Goal: Information Seeking & Learning: Learn about a topic

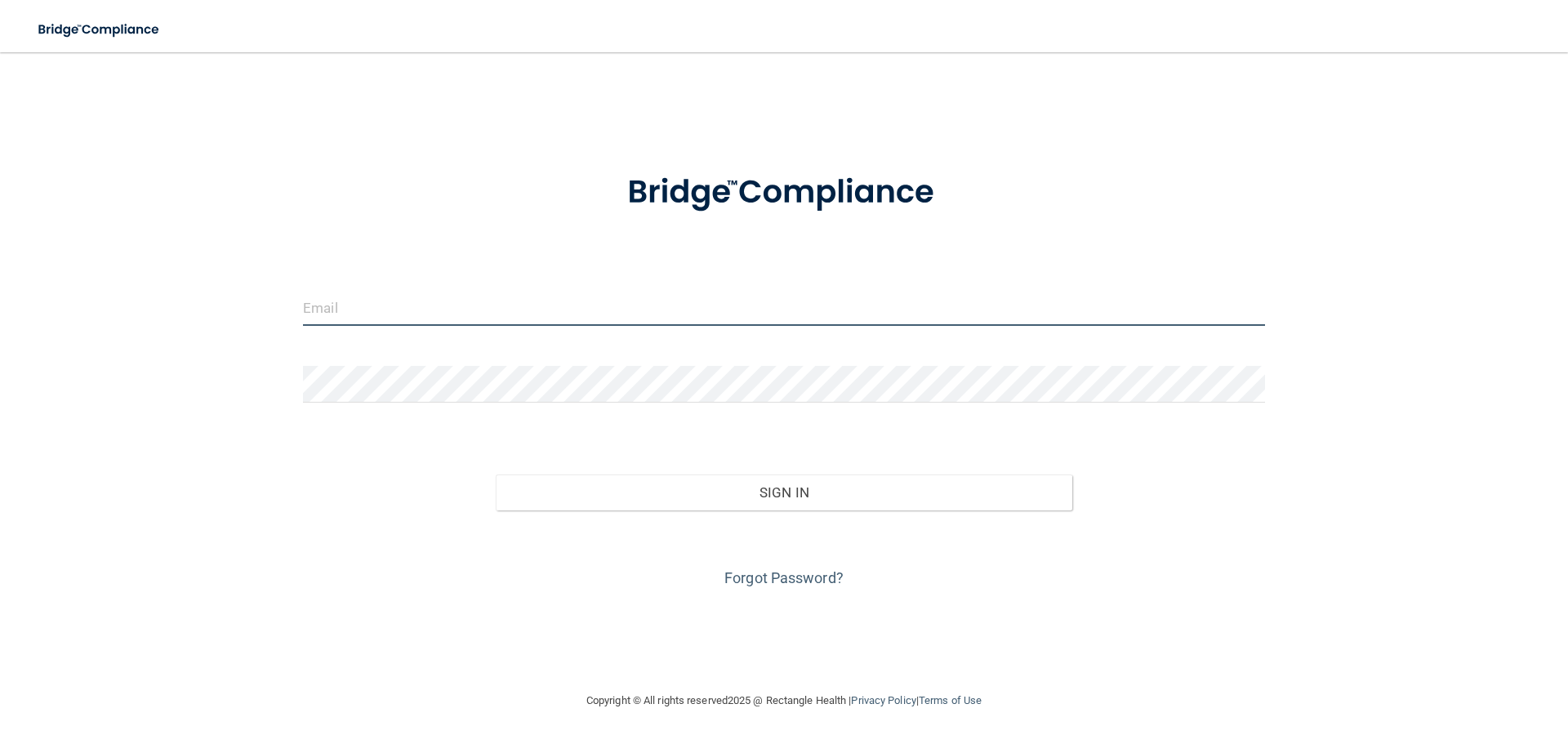
click at [454, 295] on input "email" at bounding box center [783, 307] width 962 height 37
type input "[EMAIL_ADDRESS][DOMAIN_NAME]"
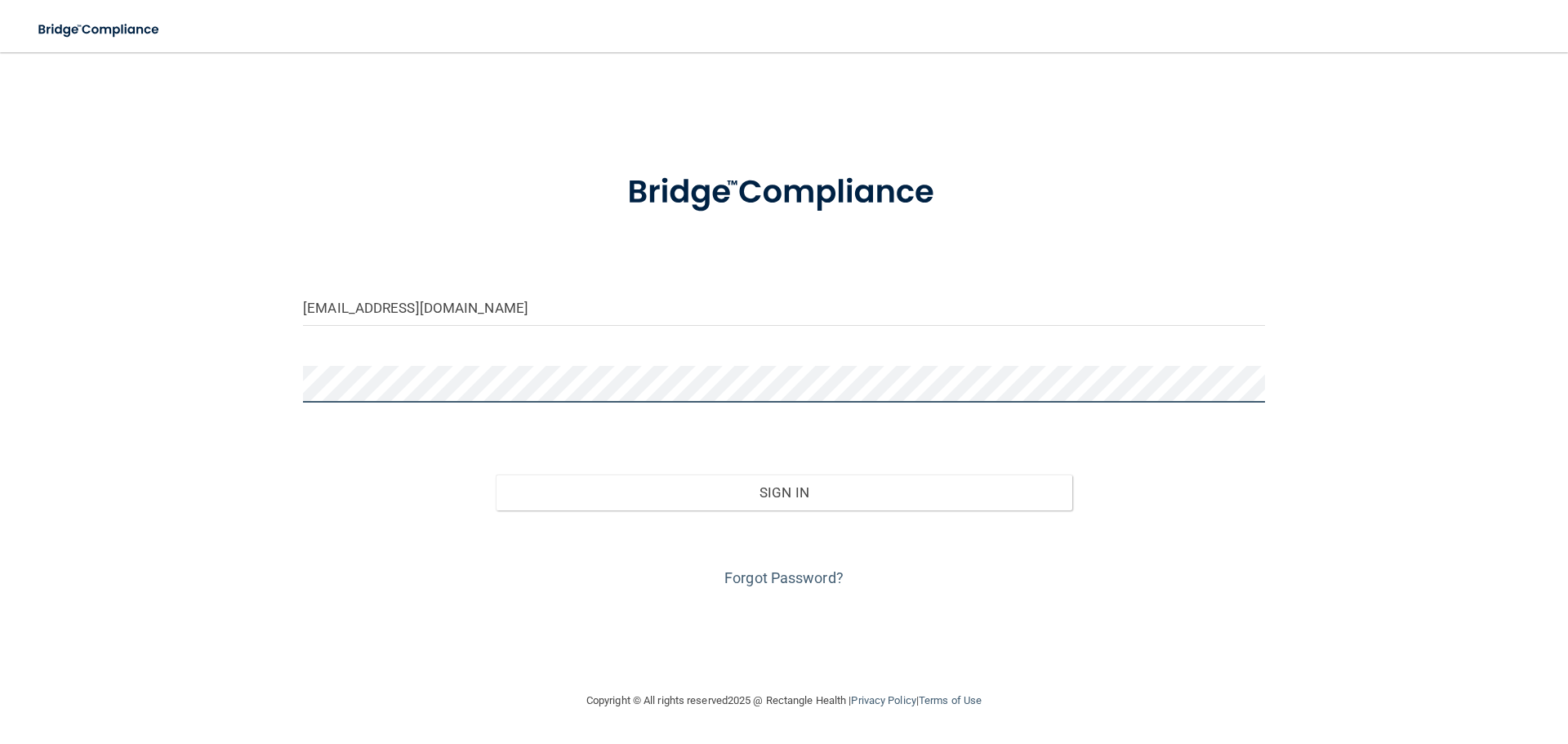
click at [496, 475] on button "Sign In" at bounding box center [784, 492] width 577 height 36
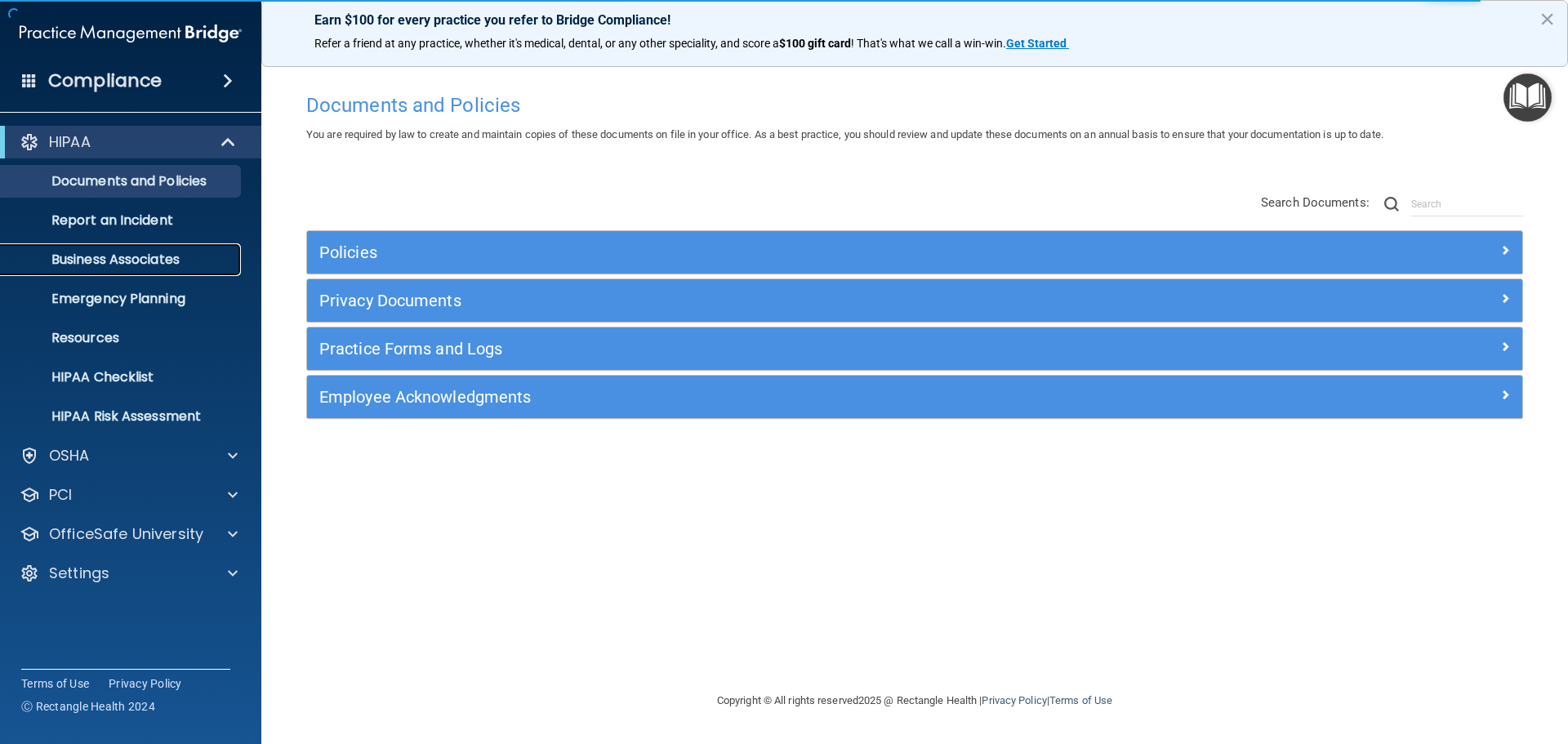
click at [127, 258] on p "Business Associates" at bounding box center [122, 259] width 223 height 17
click at [179, 460] on div "OSHA" at bounding box center [109, 455] width 202 height 19
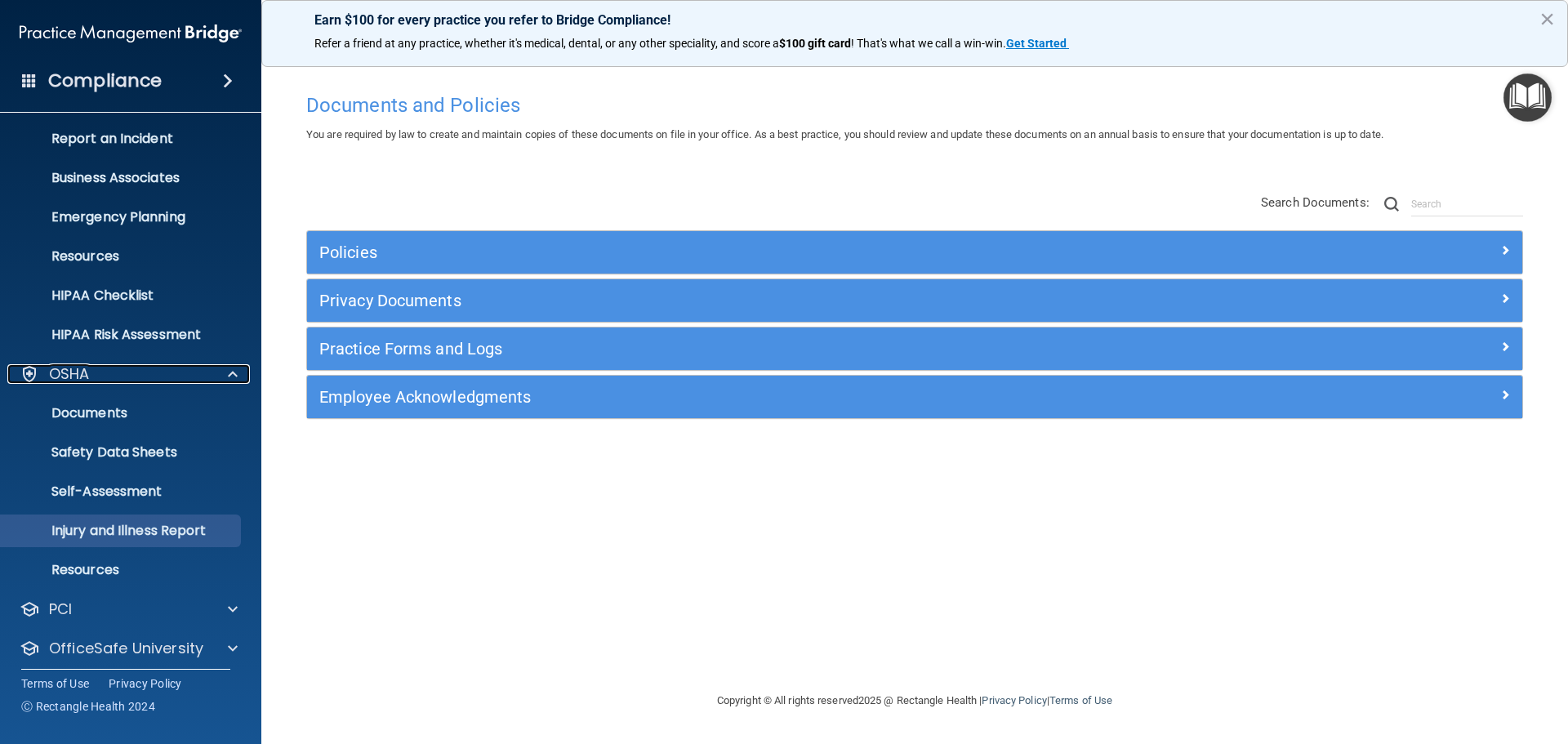
scroll to position [130, 0]
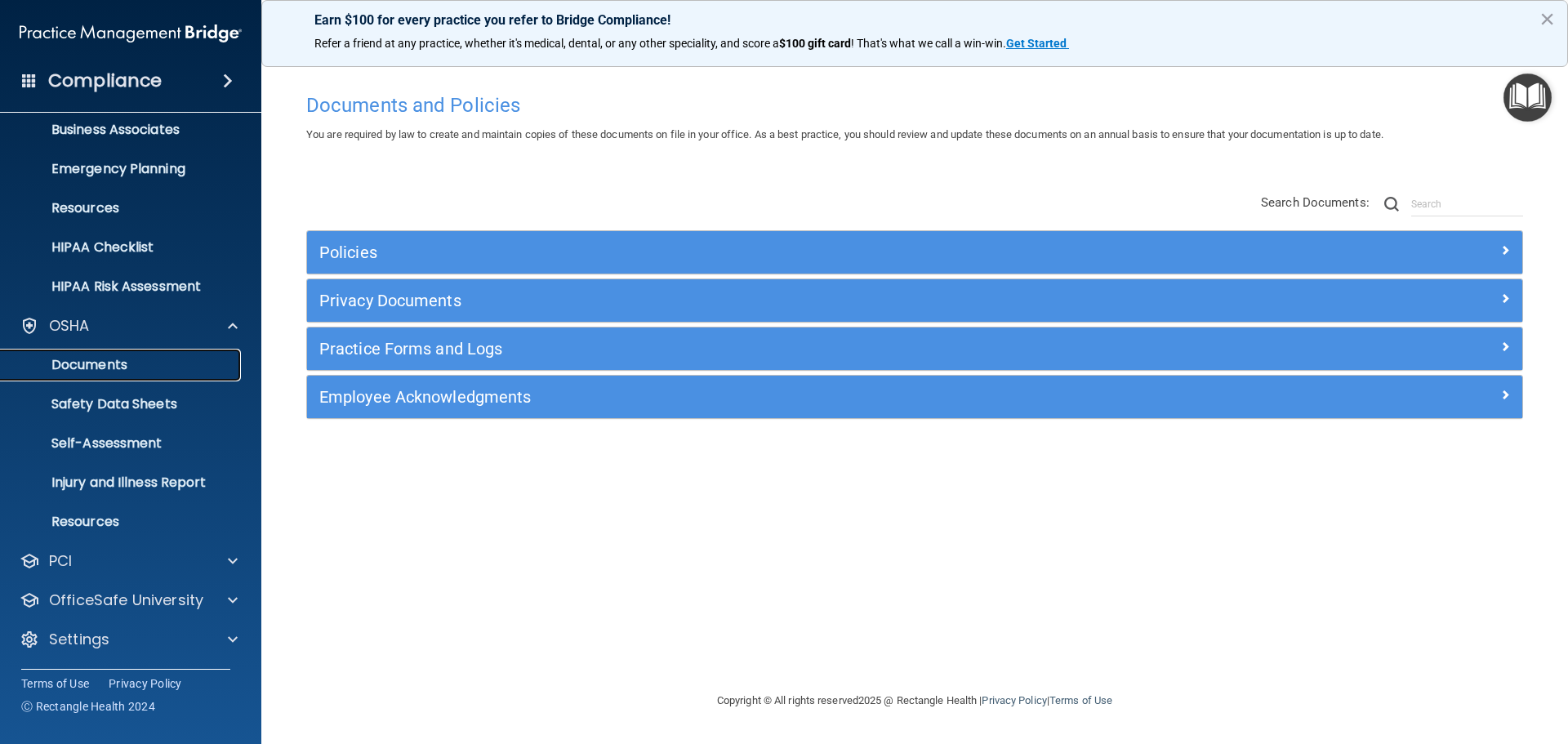
click at [107, 366] on p "Documents" at bounding box center [122, 365] width 223 height 17
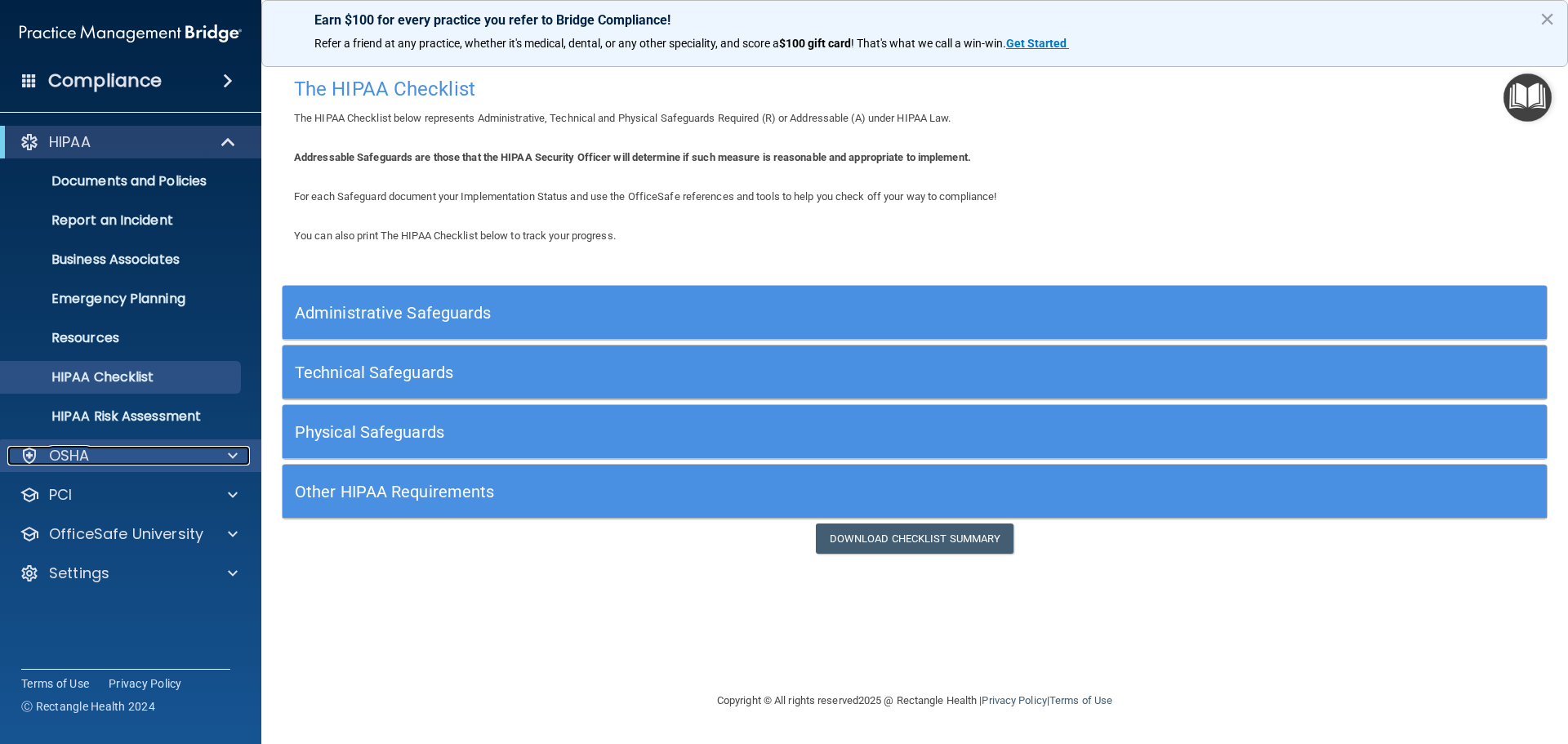
click at [112, 460] on div "OSHA" at bounding box center [109, 455] width 202 height 19
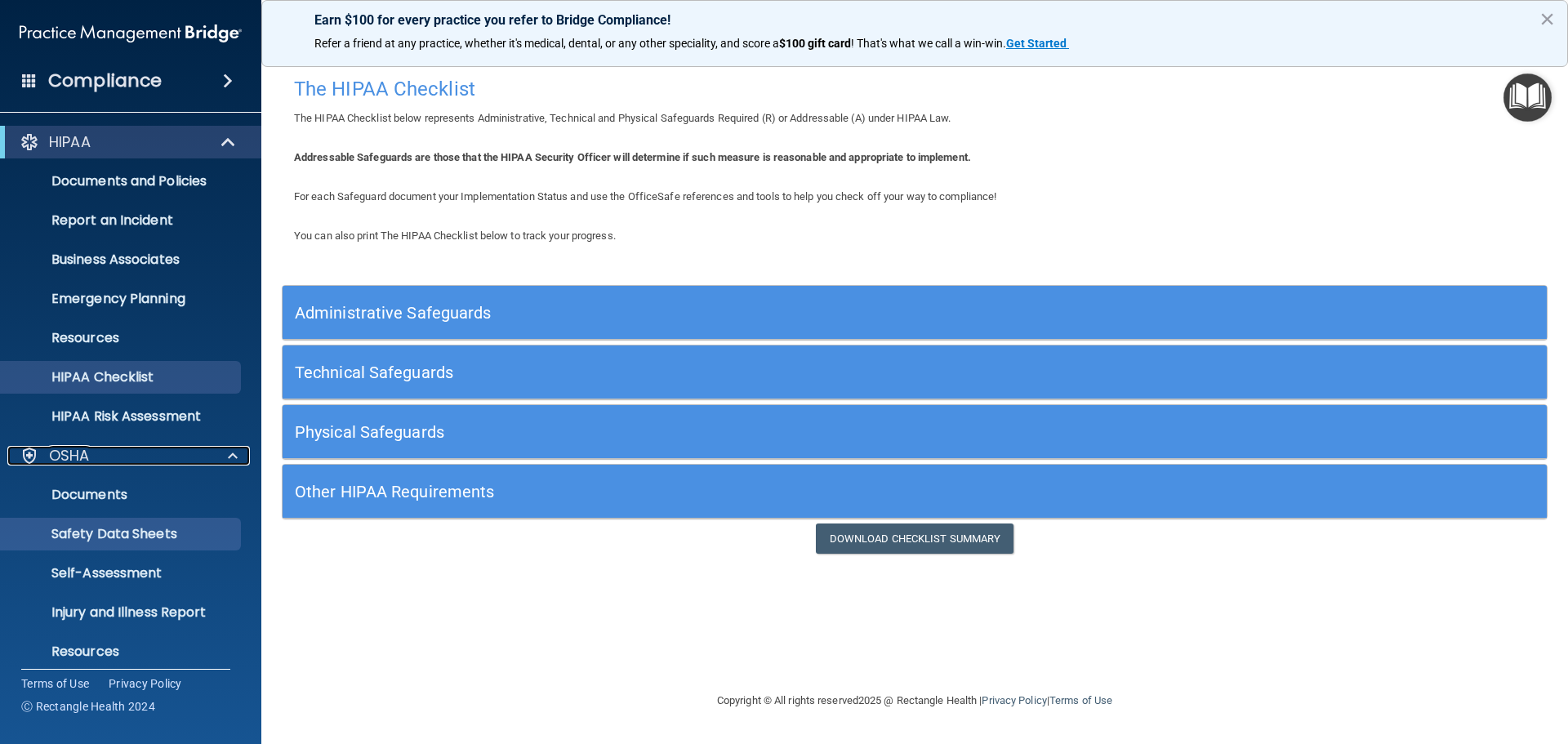
scroll to position [82, 0]
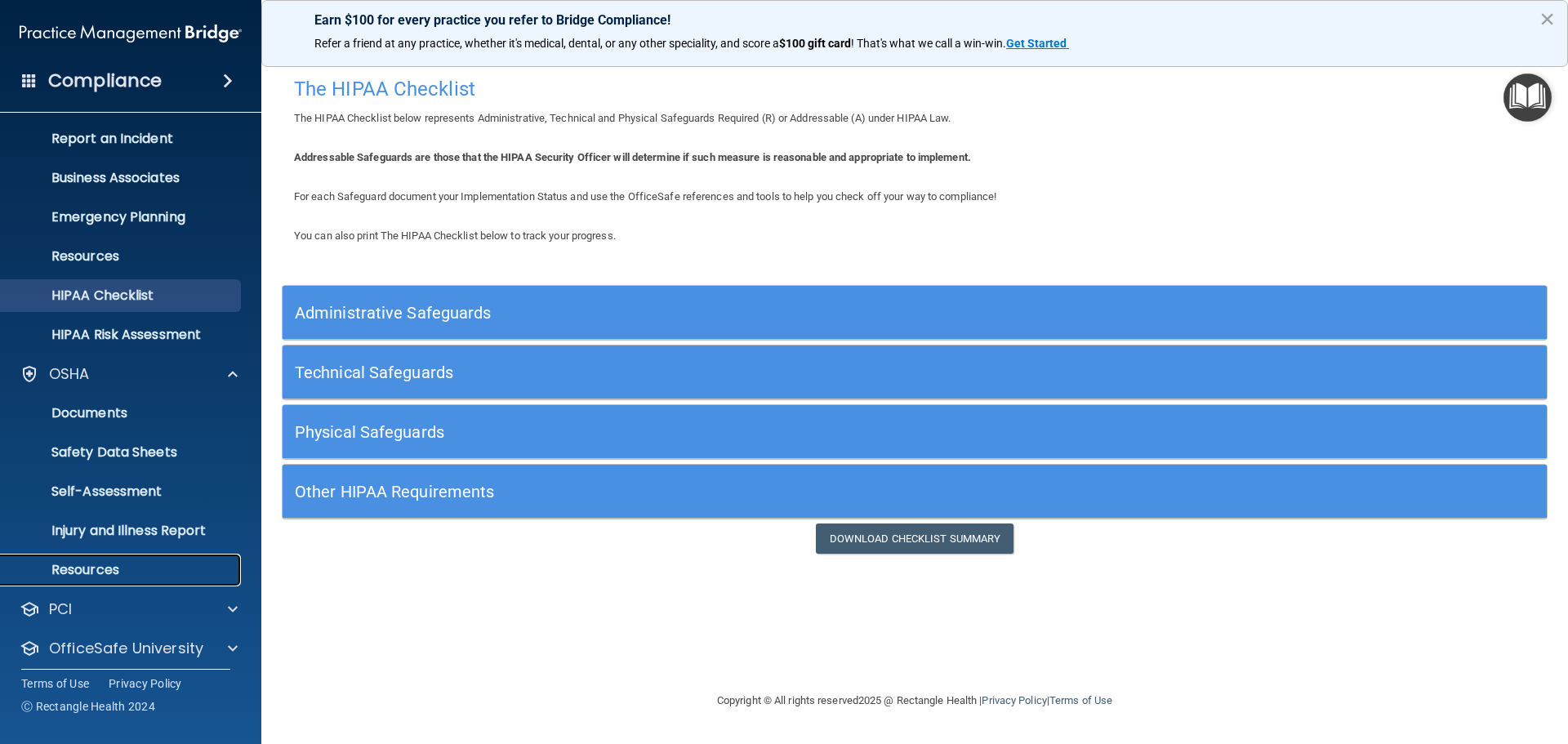
click at [110, 569] on p "Resources" at bounding box center [122, 570] width 223 height 17
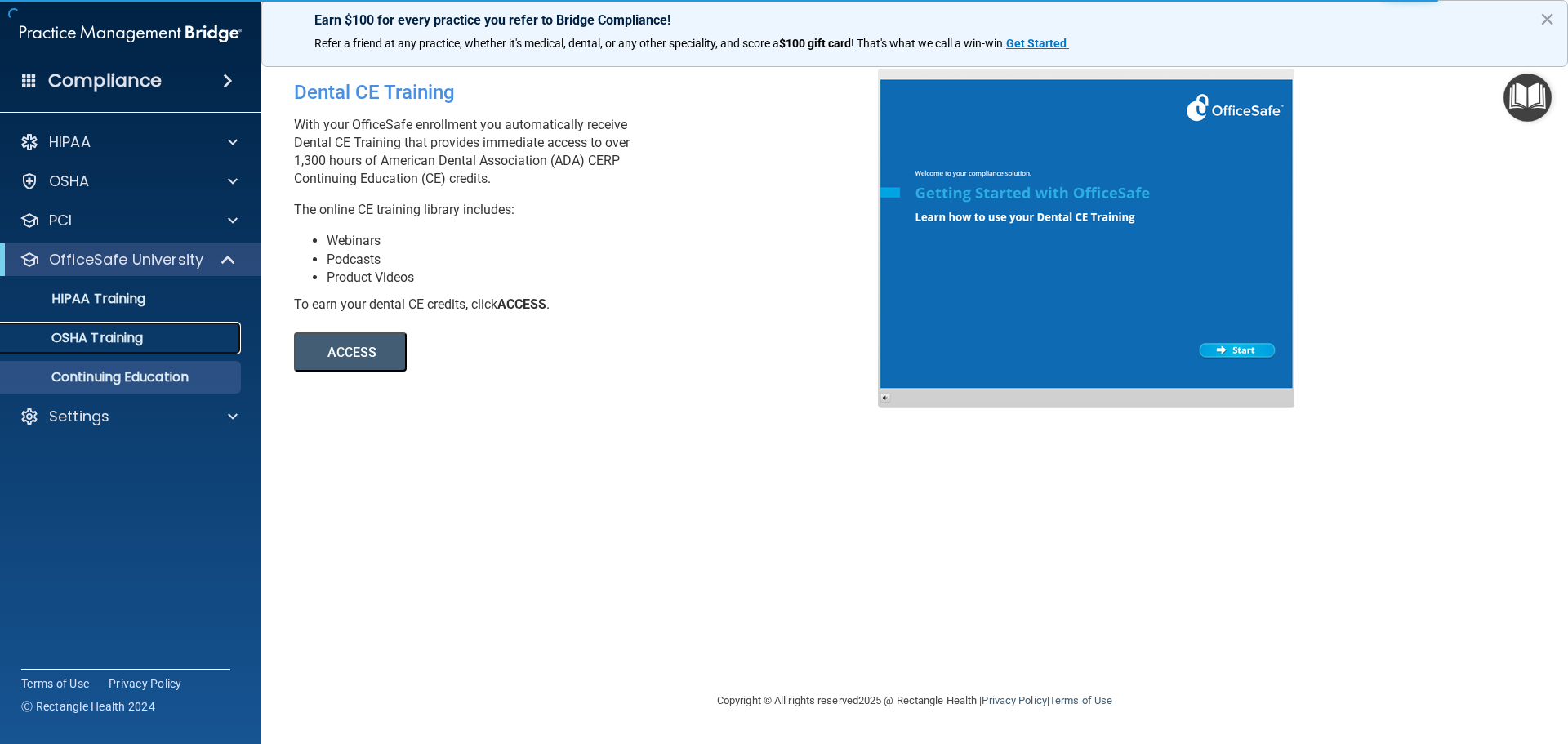
click at [100, 338] on p "OSHA Training" at bounding box center [77, 338] width 133 height 17
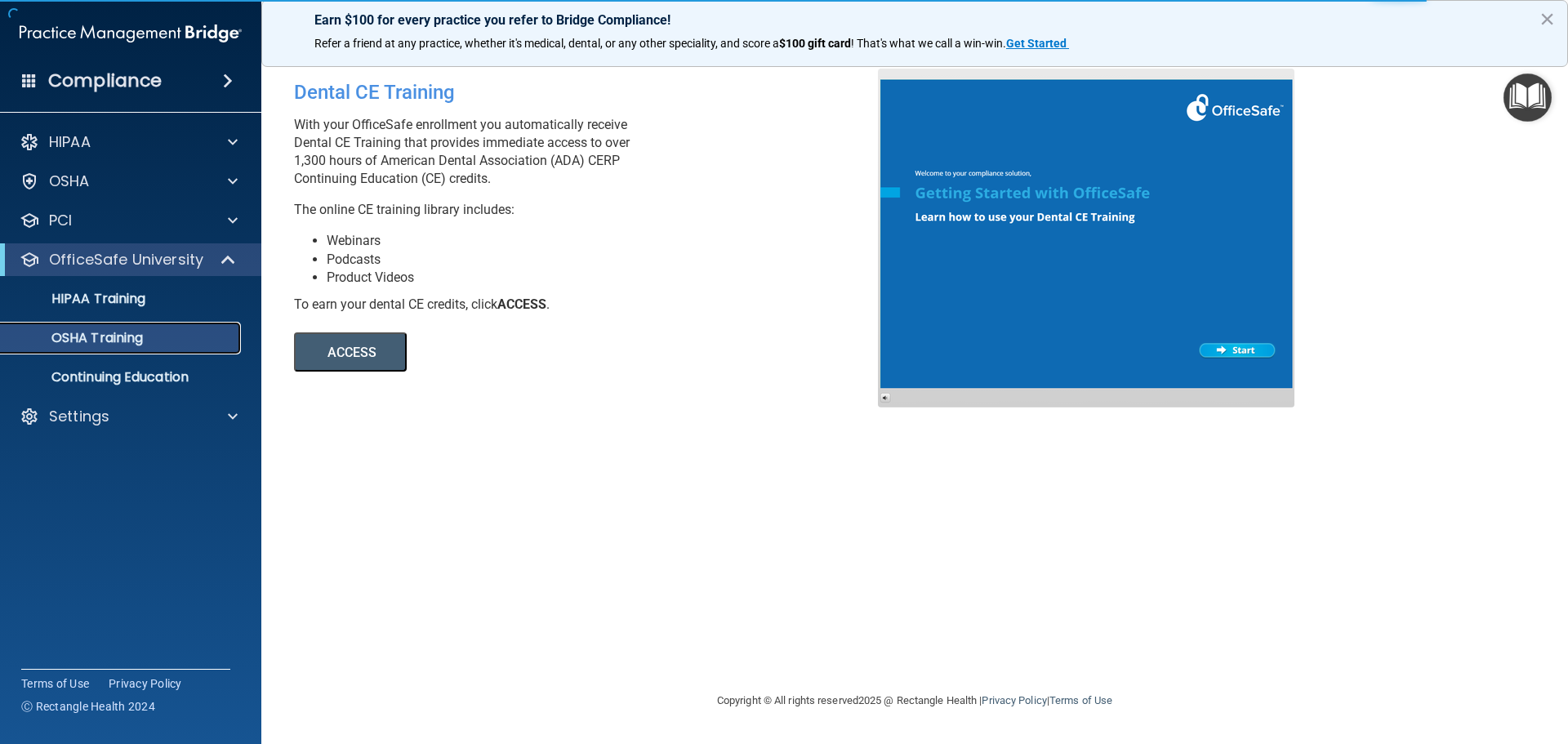
click at [113, 334] on p "OSHA Training" at bounding box center [77, 338] width 133 height 17
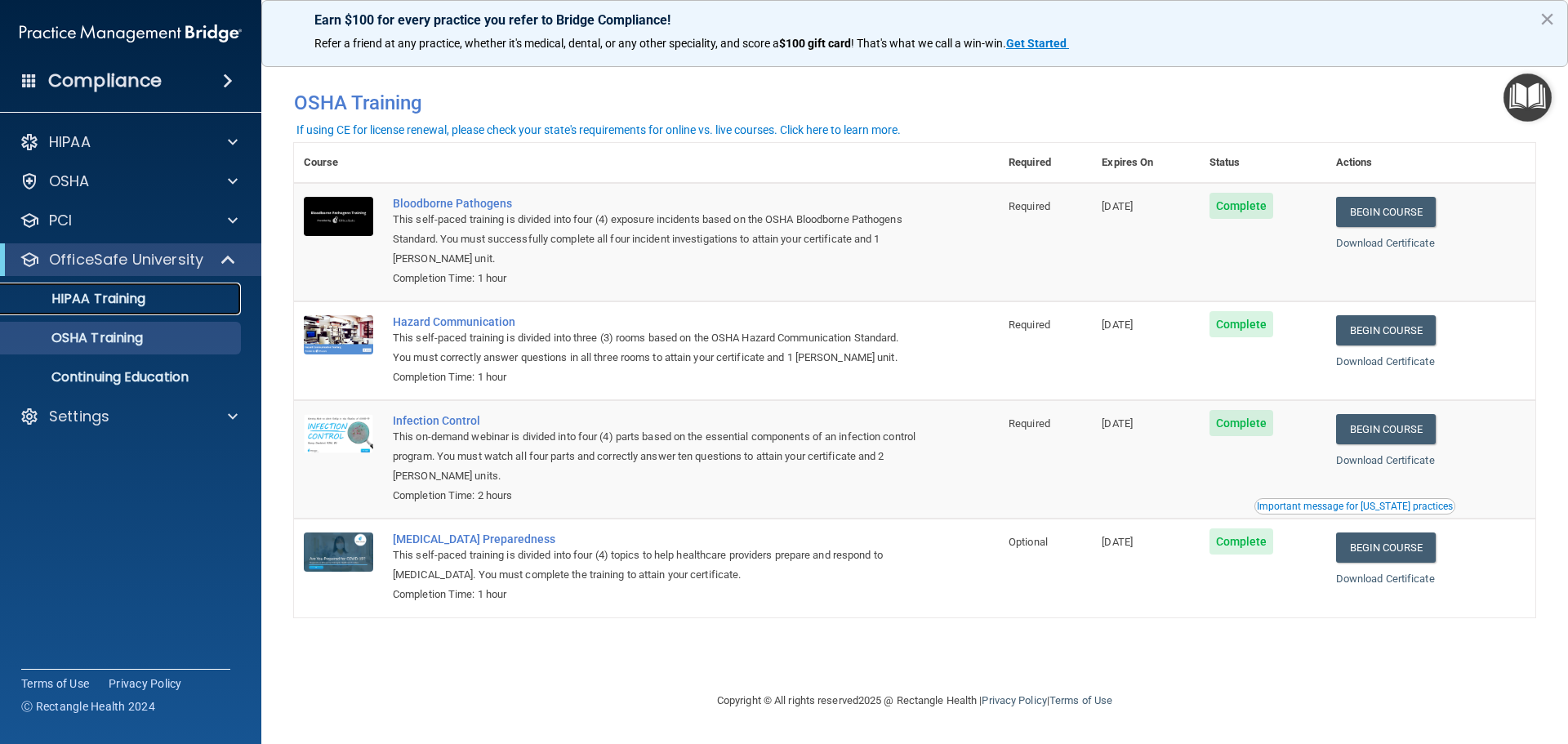
click at [140, 309] on link "HIPAA Training" at bounding box center [112, 299] width 258 height 33
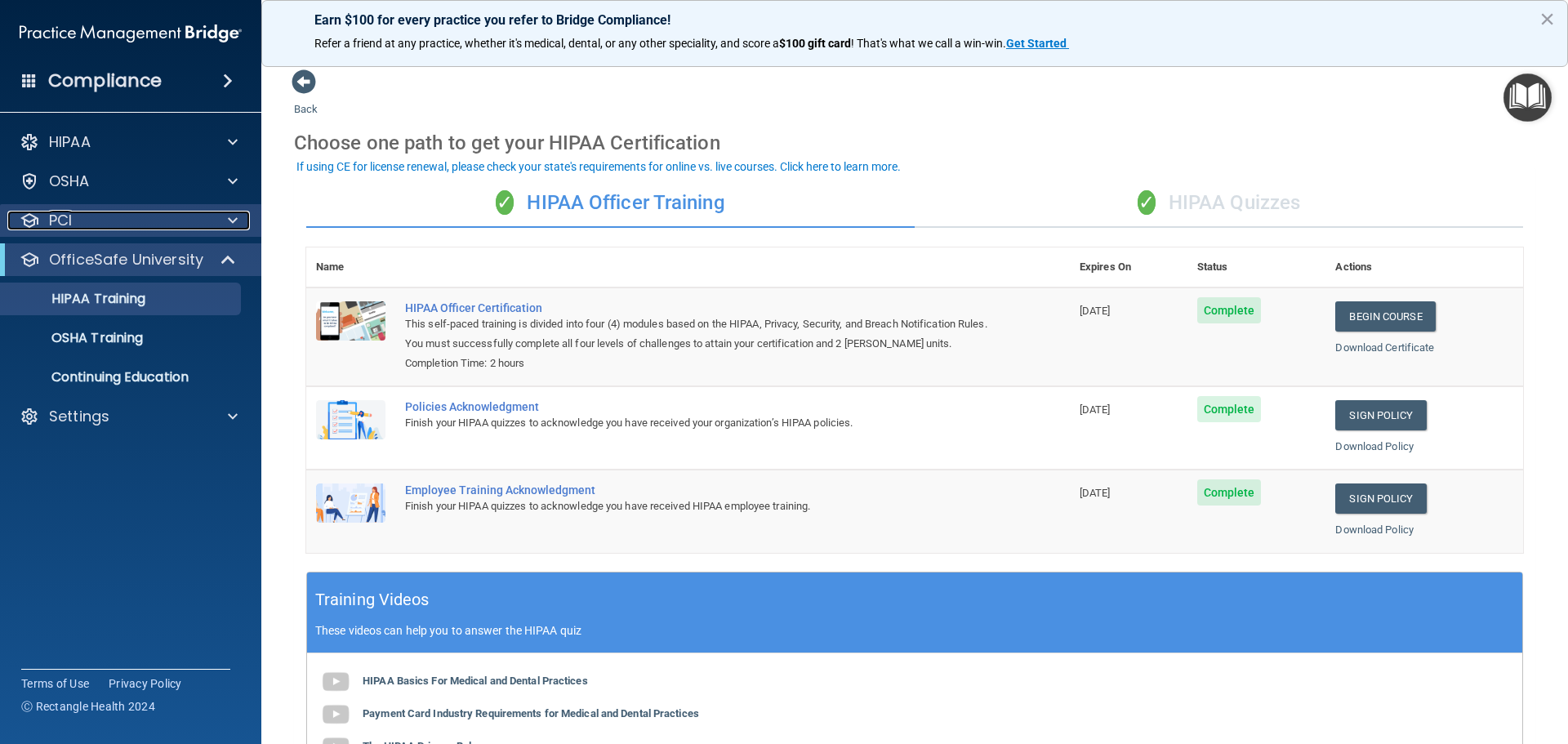
click at [110, 220] on div "PCI" at bounding box center [109, 220] width 202 height 19
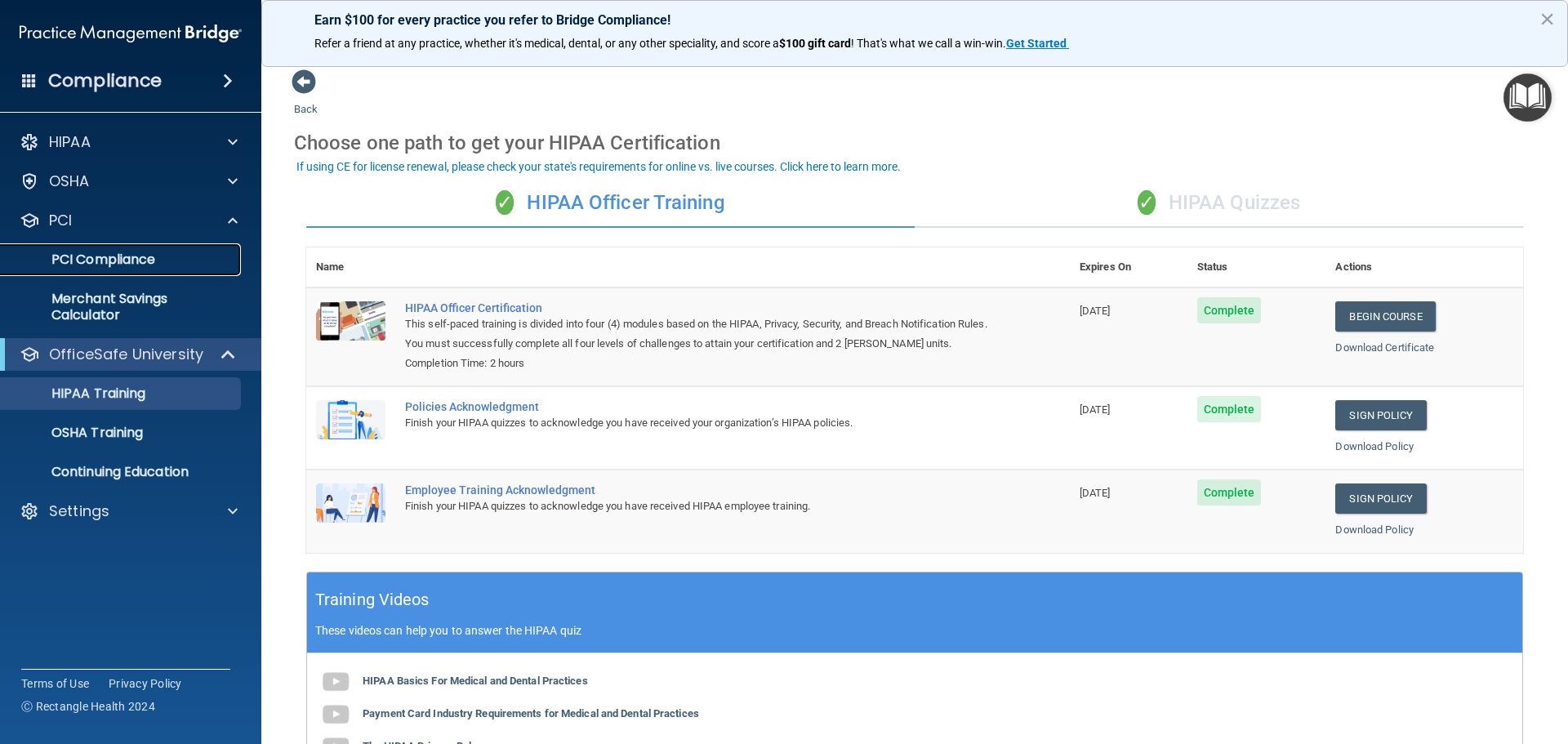
click at [132, 263] on p "PCI Compliance" at bounding box center [122, 259] width 223 height 17
click at [200, 142] on div "HIPAA" at bounding box center [109, 142] width 202 height 19
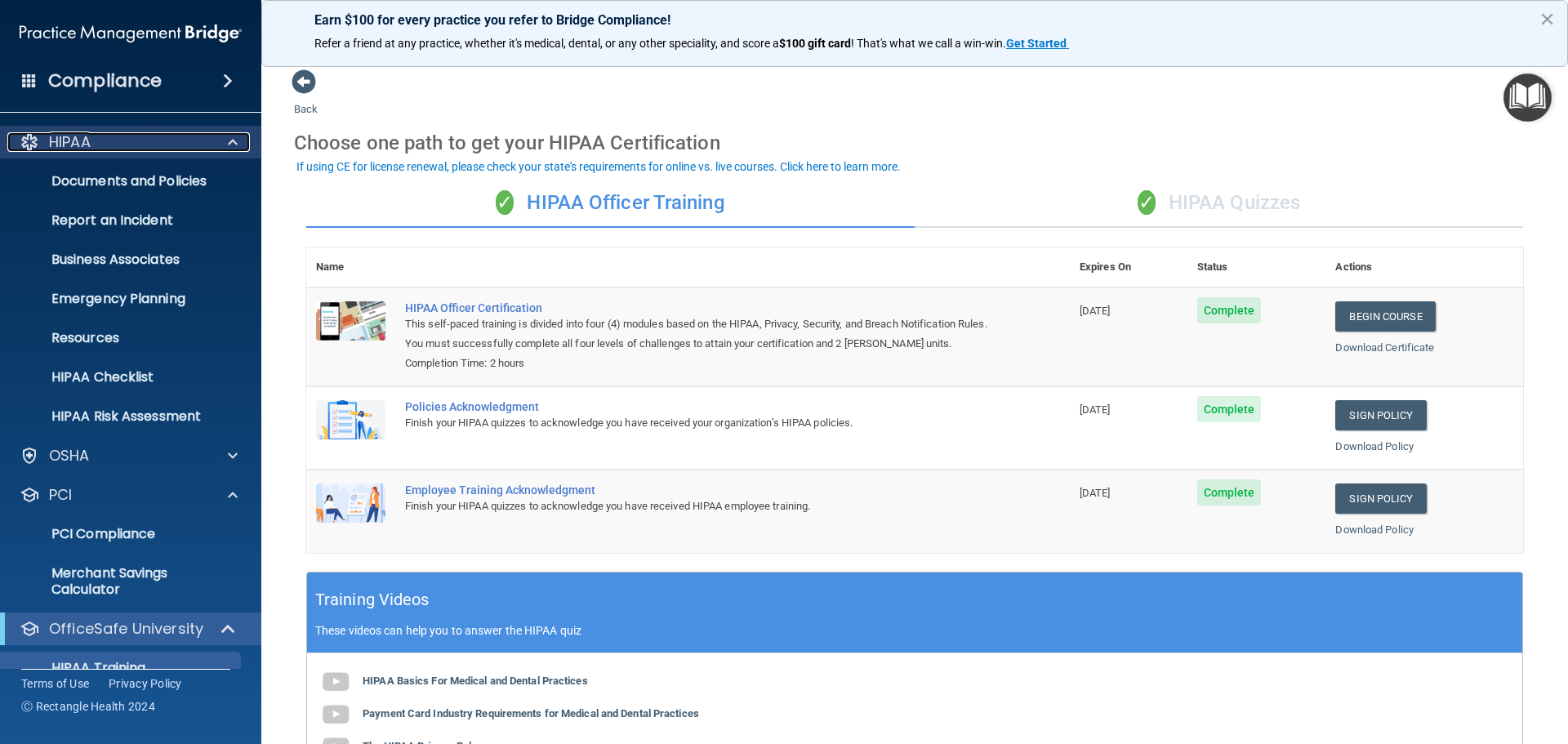
click at [202, 140] on div "HIPAA" at bounding box center [109, 142] width 202 height 19
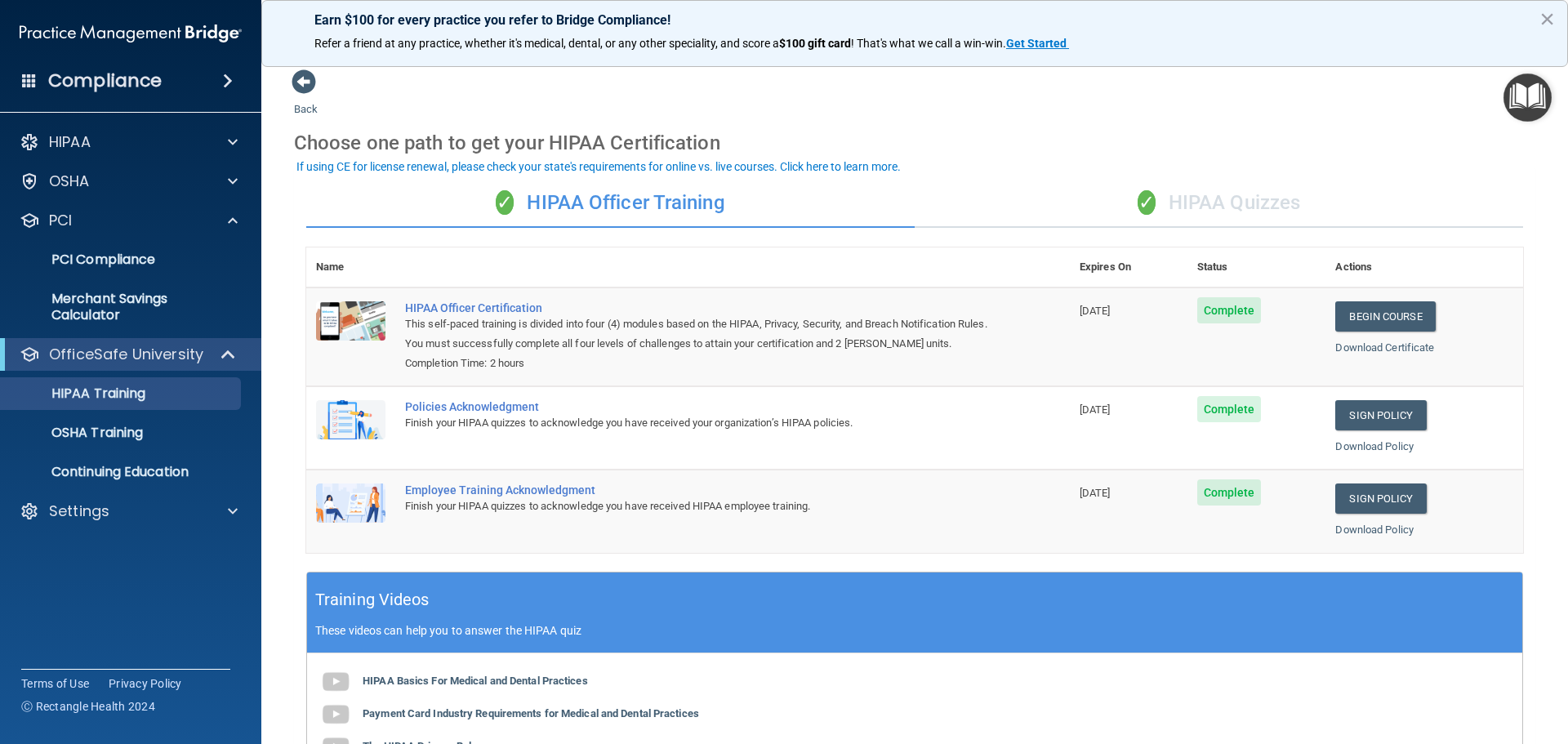
click at [221, 72] on div "Compliance" at bounding box center [131, 80] width 261 height 36
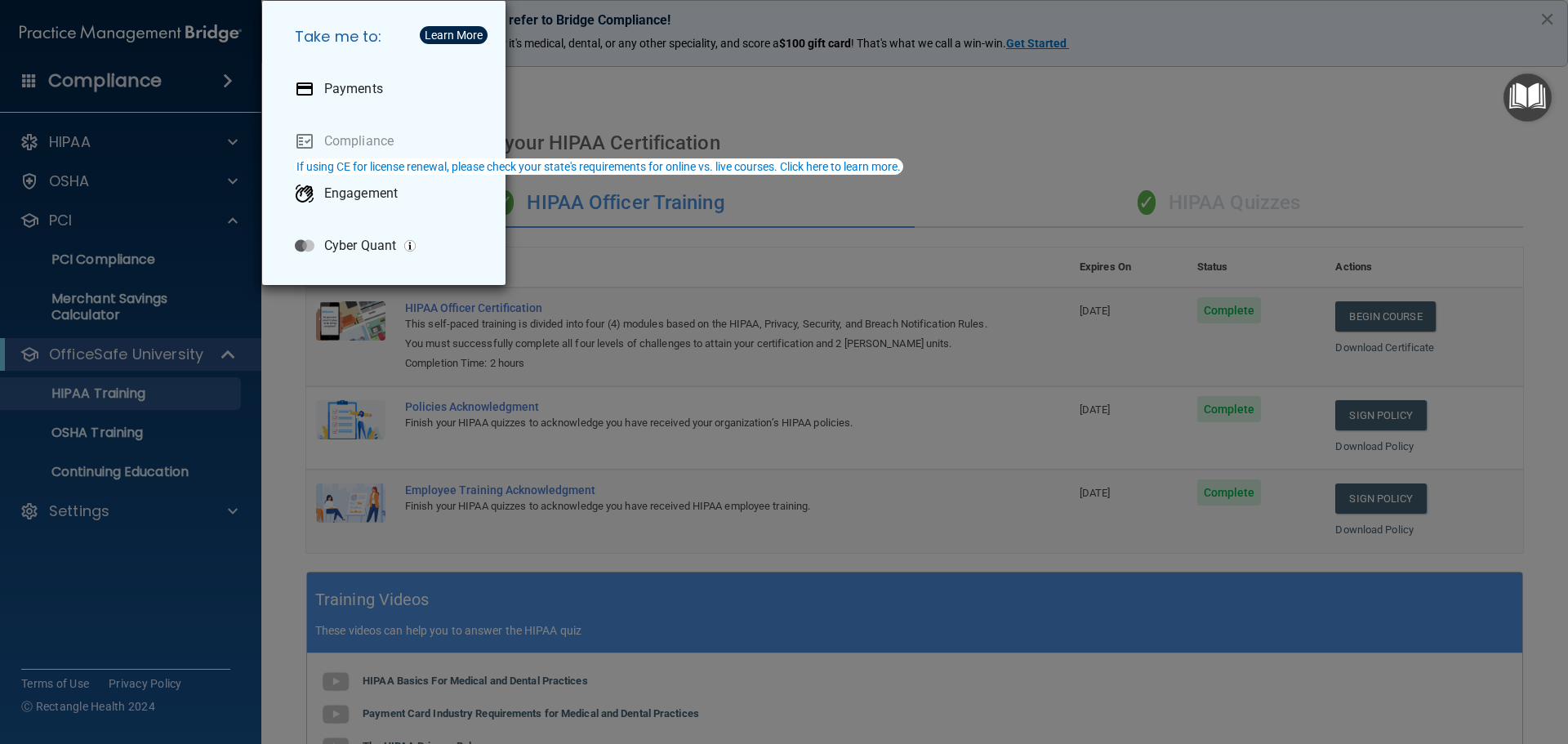
click at [29, 82] on div "Take me to: Payments Compliance Engagement Cyber Quant" at bounding box center [784, 372] width 1568 height 744
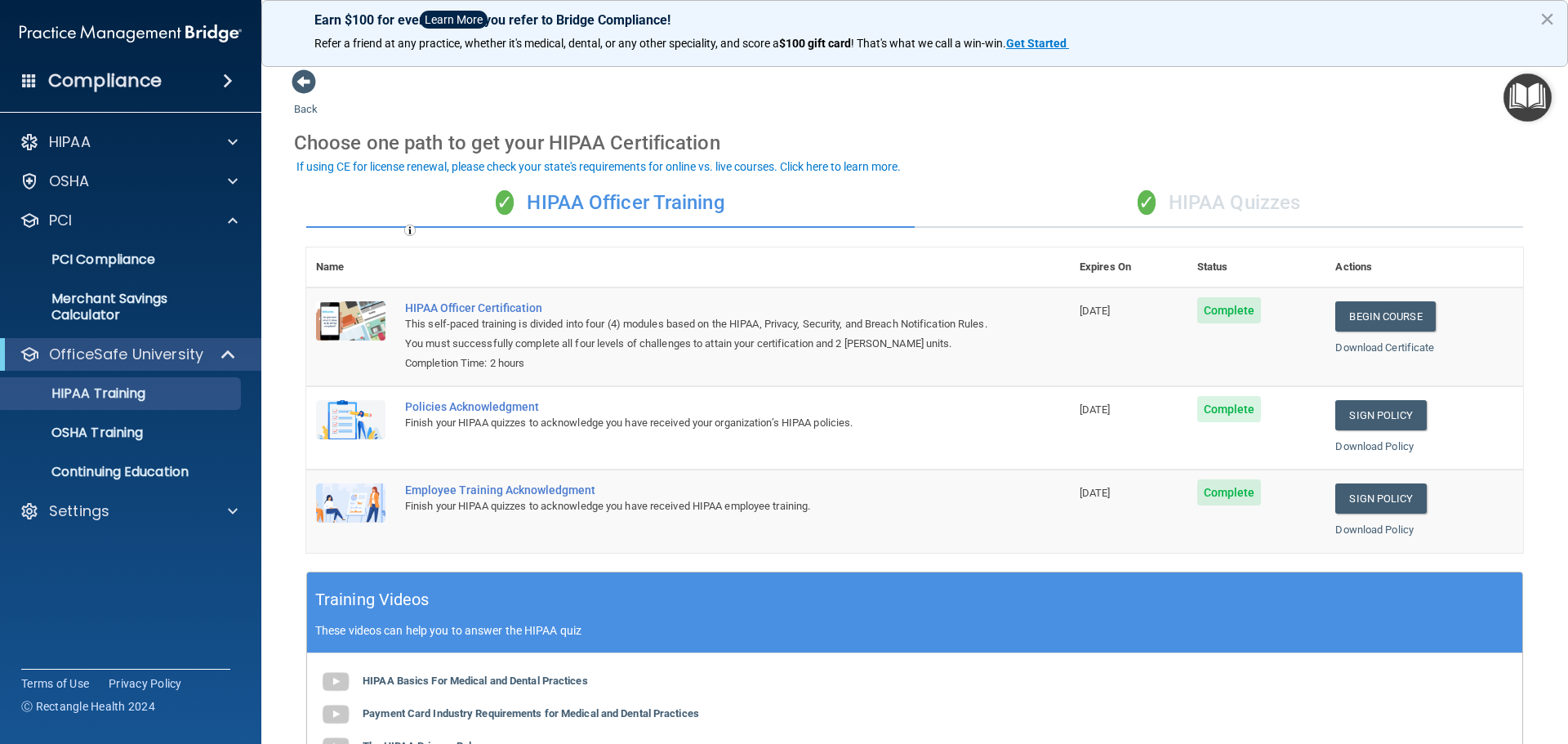
click at [30, 77] on span at bounding box center [29, 80] width 15 height 15
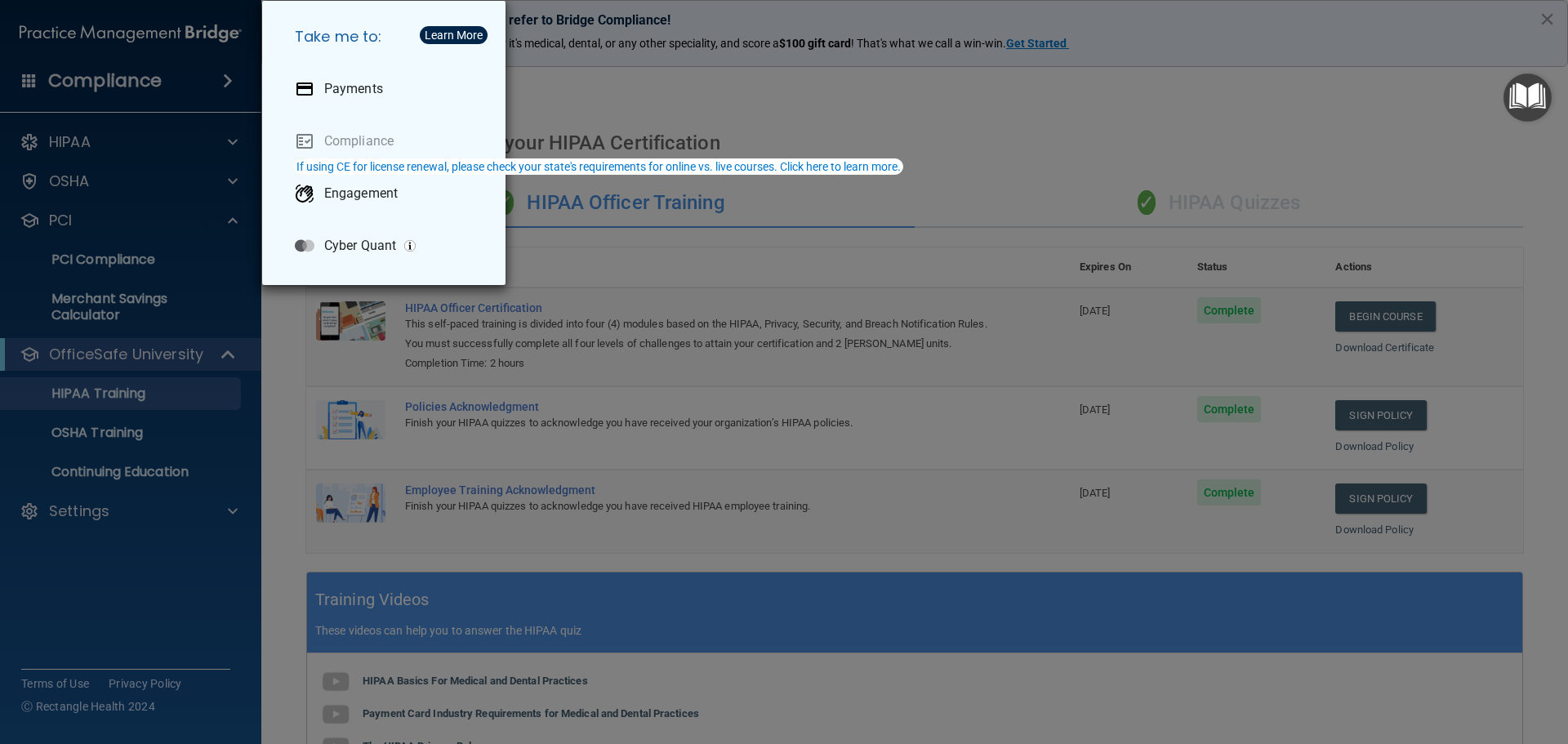
click at [218, 77] on div "Take me to: Payments Compliance Engagement Cyber Quant" at bounding box center [784, 372] width 1568 height 744
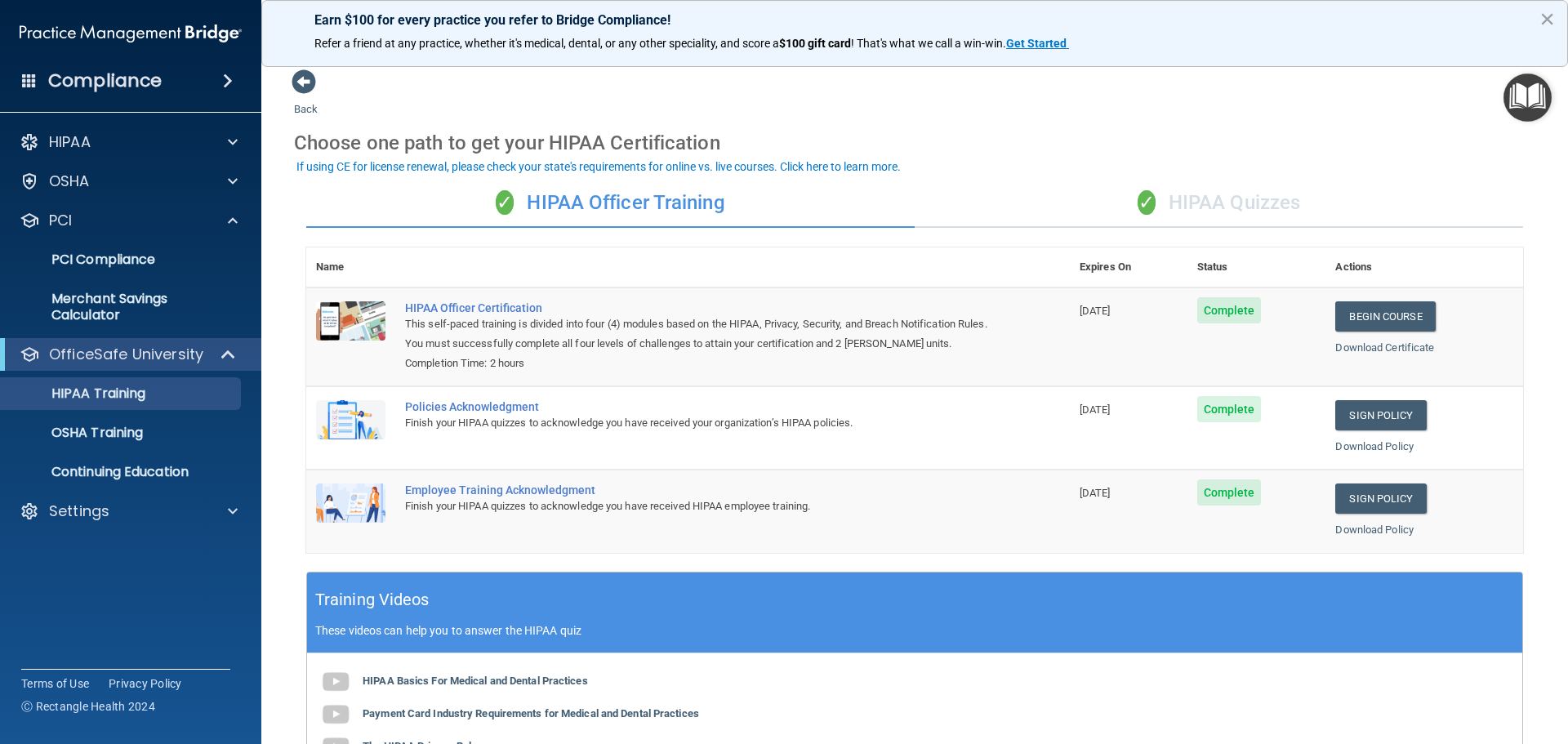
click at [152, 203] on div "HIPAA Documents and Policies Report an Incident Business Associates Emergency P…" at bounding box center [131, 330] width 262 height 421
click at [157, 194] on div "OSHA" at bounding box center [131, 181] width 262 height 33
click at [204, 187] on div "OSHA" at bounding box center [109, 180] width 202 height 19
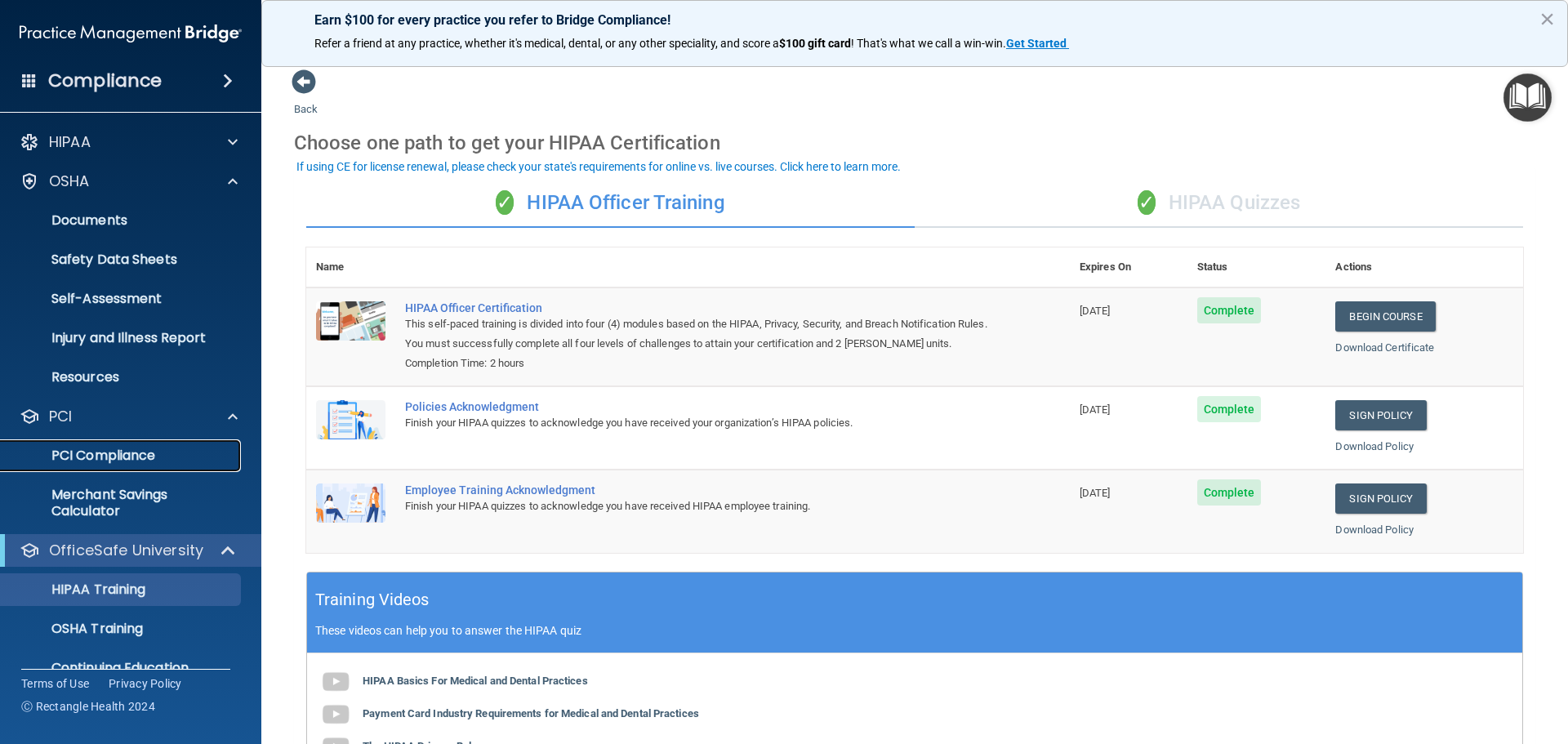
click at [127, 456] on p "PCI Compliance" at bounding box center [122, 455] width 223 height 17
click at [211, 163] on div "HIPAA Documents and Policies Report an Incident Business Associates Emergency P…" at bounding box center [131, 428] width 262 height 617
click at [215, 152] on div "HIPAA" at bounding box center [131, 143] width 262 height 33
click at [215, 142] on div at bounding box center [230, 142] width 40 height 19
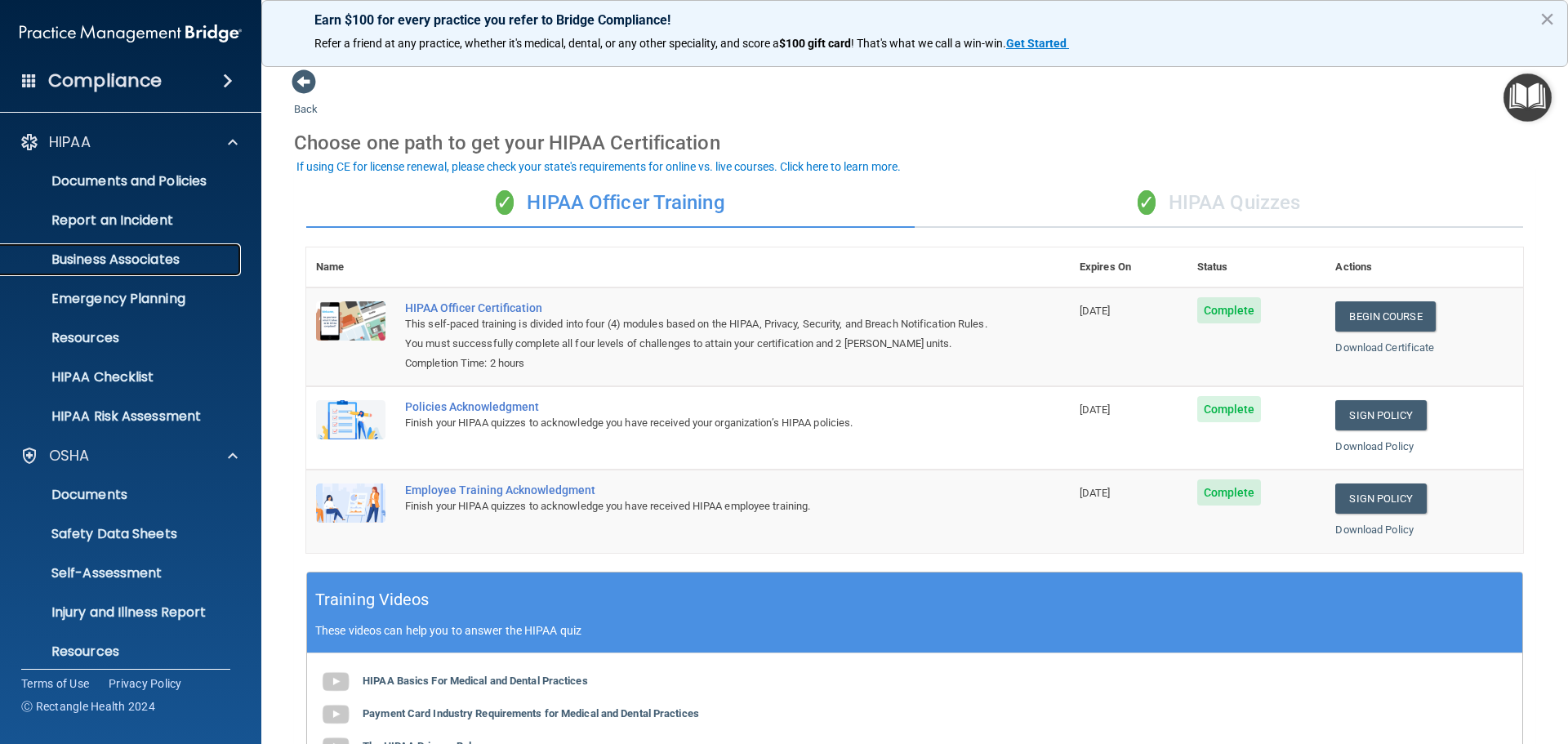
click at [162, 259] on p "Business Associates" at bounding box center [122, 259] width 223 height 17
